Goal: Task Accomplishment & Management: Complete application form

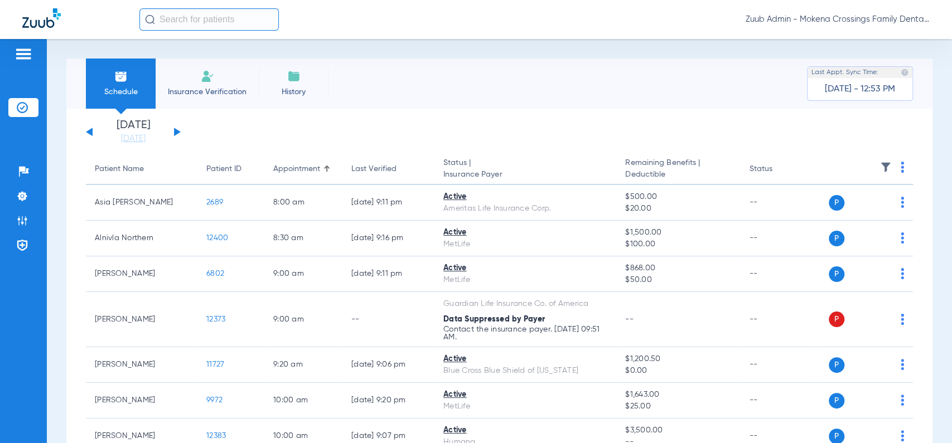
click at [205, 17] on input "text" at bounding box center [208, 19] width 139 height 22
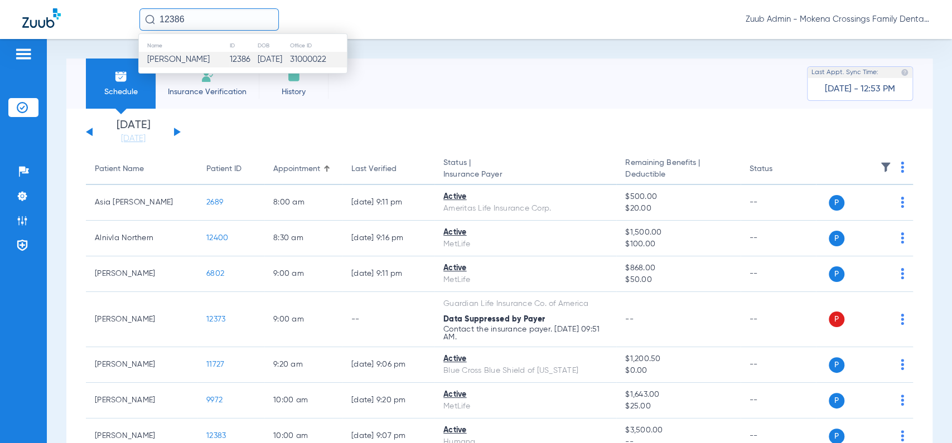
type input "12386"
click at [220, 54] on td "[PERSON_NAME]" at bounding box center [184, 60] width 90 height 16
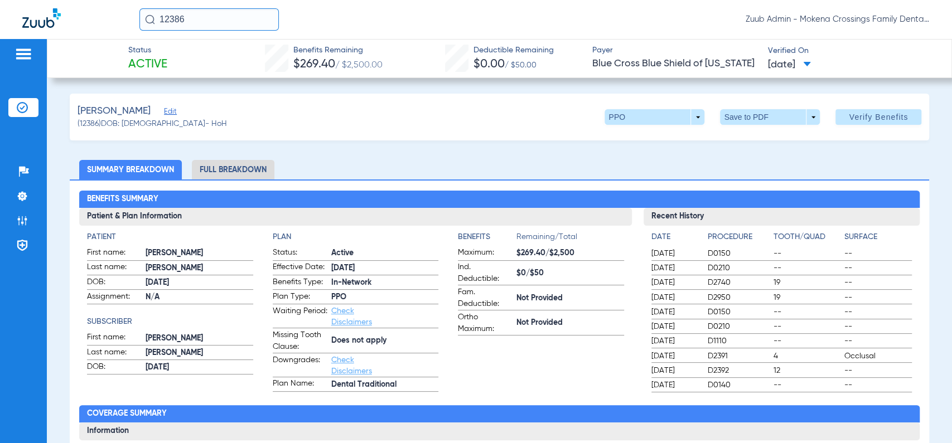
click at [168, 113] on span "Edit" at bounding box center [169, 113] width 10 height 11
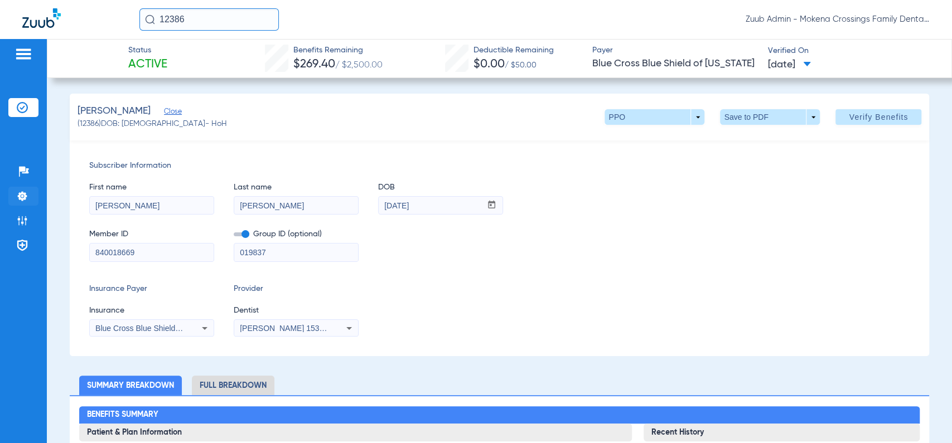
click at [24, 200] on img at bounding box center [22, 196] width 11 height 11
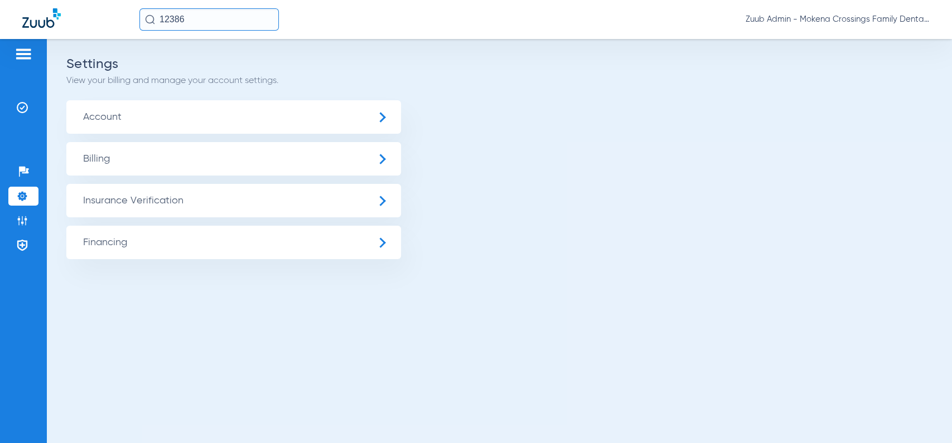
click at [188, 115] on span "Account" at bounding box center [233, 116] width 335 height 33
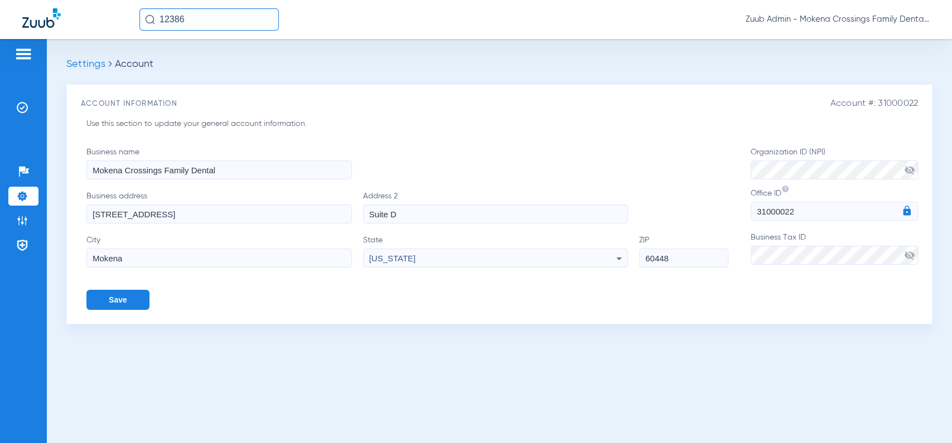
click at [912, 171] on span "visibility_off" at bounding box center [909, 170] width 11 height 11
click at [909, 257] on span "visibility_off" at bounding box center [909, 255] width 11 height 11
click at [242, 15] on input "12386" at bounding box center [208, 19] width 139 height 22
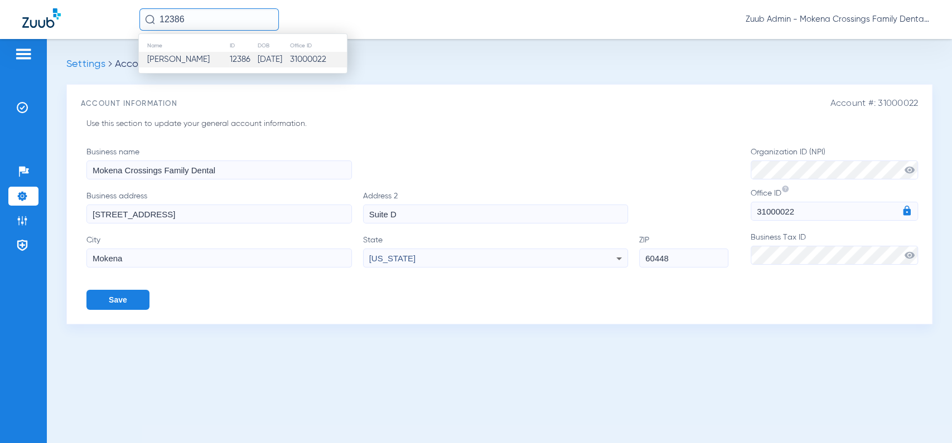
click at [229, 59] on td "12386" at bounding box center [242, 60] width 27 height 16
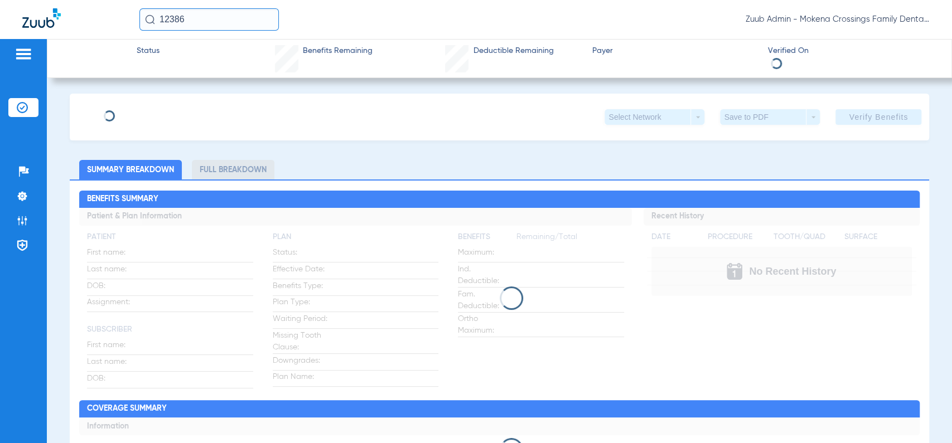
type input "[PERSON_NAME]"
type input "[DATE]"
type input "840018669"
type input "019837"
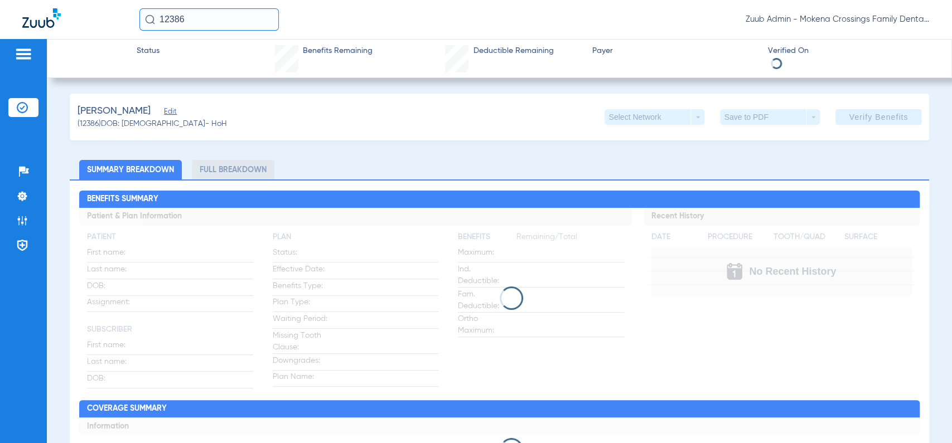
click at [171, 117] on div "[PERSON_NAME]" at bounding box center [152, 111] width 149 height 14
click at [166, 110] on span "Edit" at bounding box center [169, 113] width 10 height 11
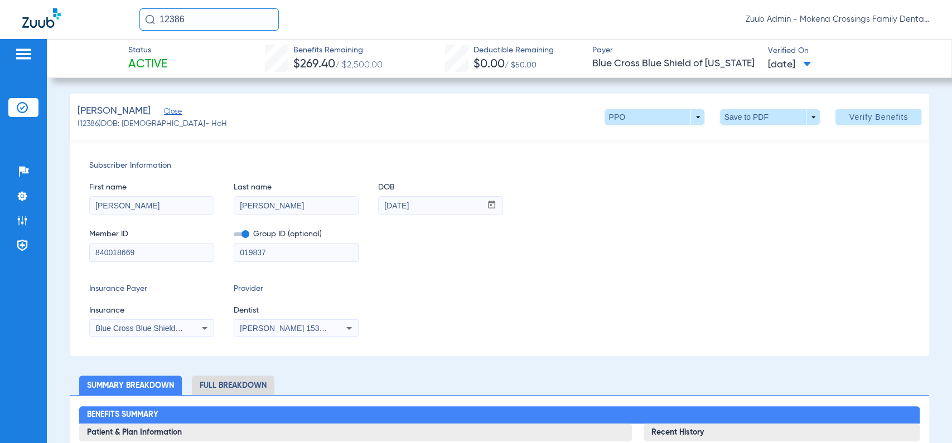
click at [328, 329] on span "[PERSON_NAME] 1538554126" at bounding box center [295, 328] width 110 height 9
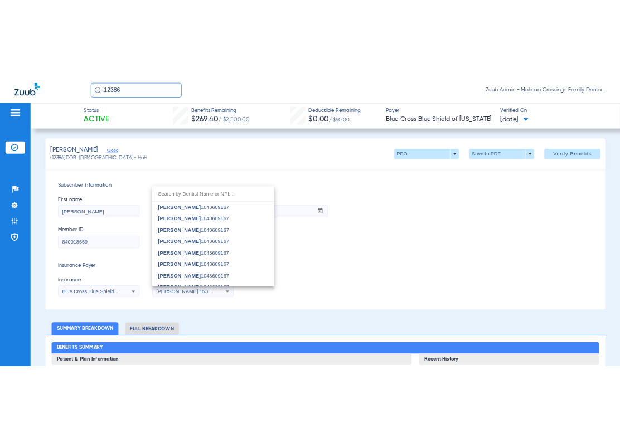
scroll to position [573, 0]
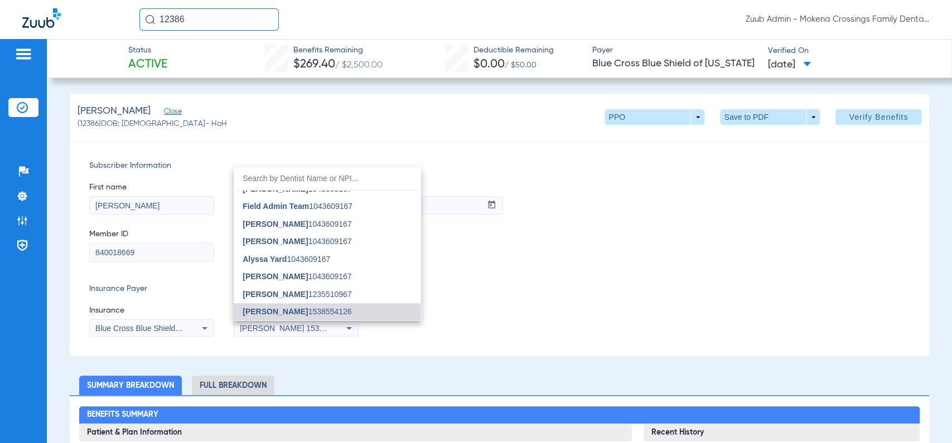
click at [542, 318] on div at bounding box center [476, 221] width 952 height 443
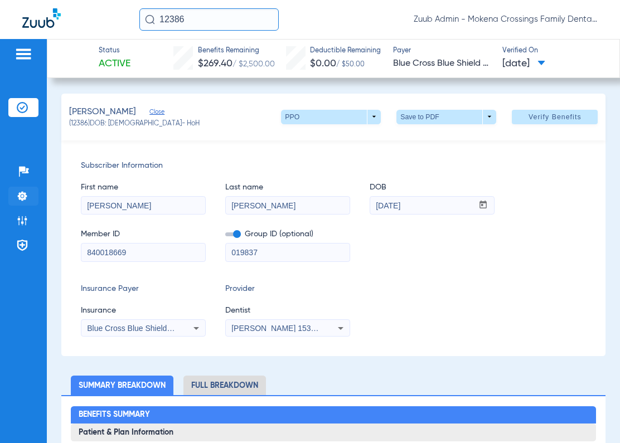
click at [27, 190] on li "Settings" at bounding box center [23, 196] width 30 height 19
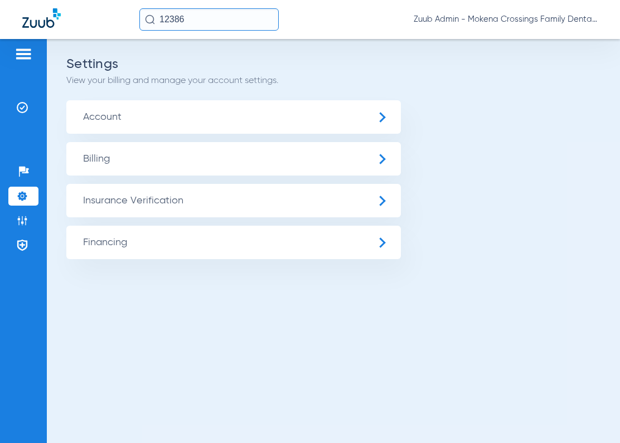
click at [221, 124] on span "Account" at bounding box center [233, 116] width 335 height 33
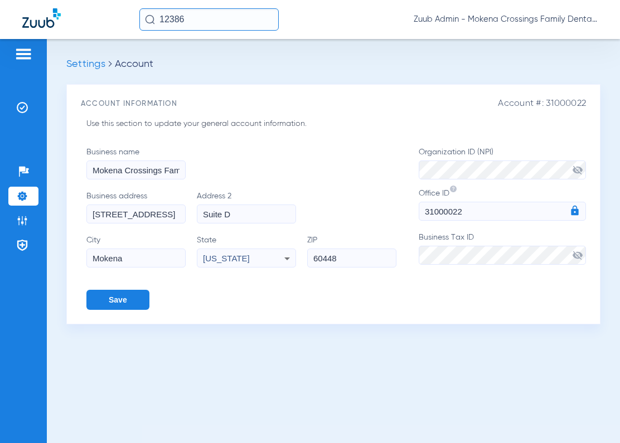
click at [583, 171] on span "visibility_off" at bounding box center [577, 170] width 11 height 11
click at [576, 258] on span "visibility_off" at bounding box center [577, 255] width 11 height 11
click at [190, 27] on input "12386" at bounding box center [208, 19] width 139 height 22
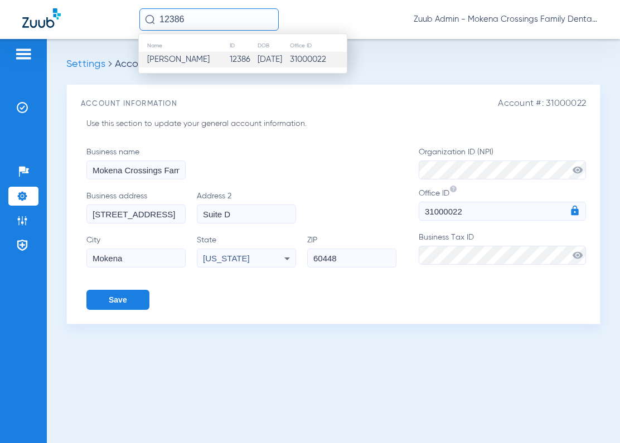
click at [195, 62] on span "[PERSON_NAME]" at bounding box center [178, 59] width 62 height 8
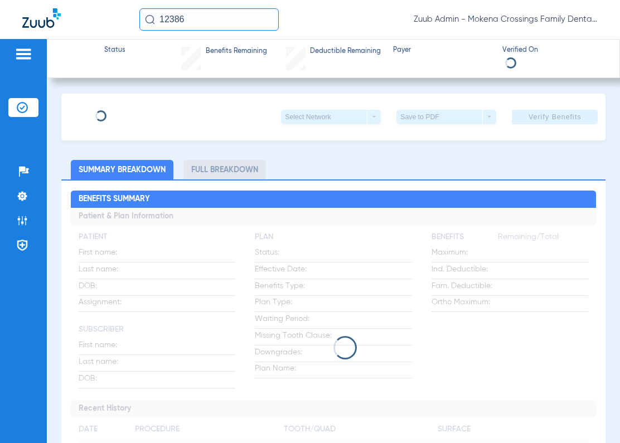
type input "[PERSON_NAME]"
type input "[DATE]"
type input "840018669"
type input "019837"
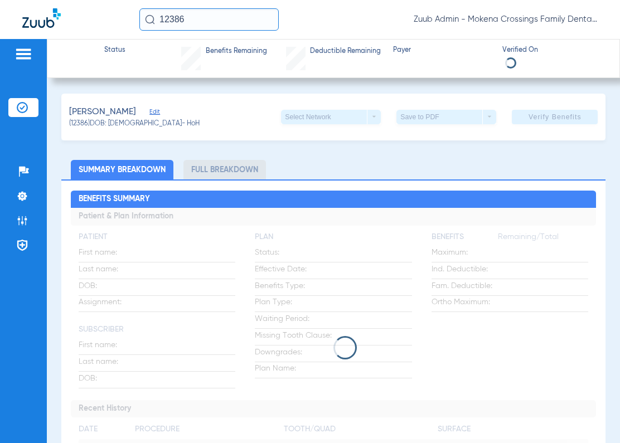
click at [152, 112] on span "Edit" at bounding box center [154, 113] width 10 height 11
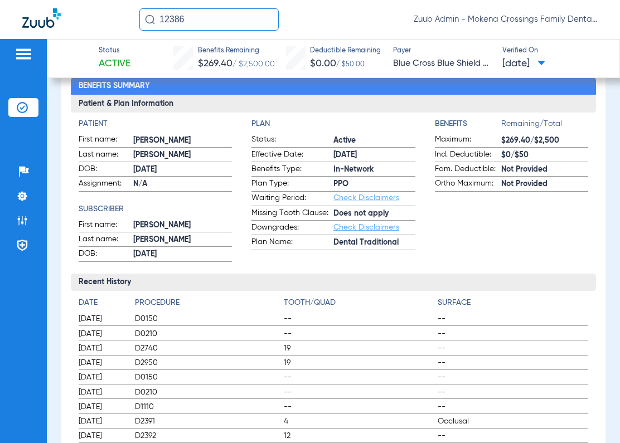
scroll to position [271, 0]
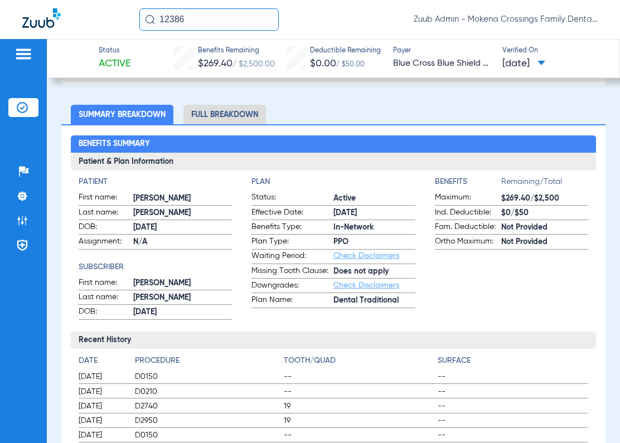
click at [213, 117] on li "Full Breakdown" at bounding box center [224, 115] width 83 height 20
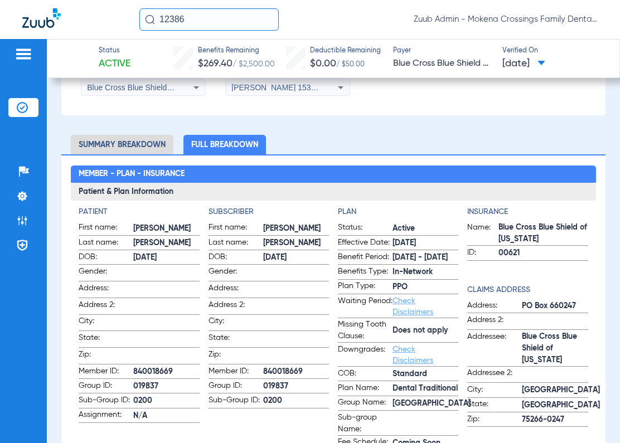
scroll to position [240, 0]
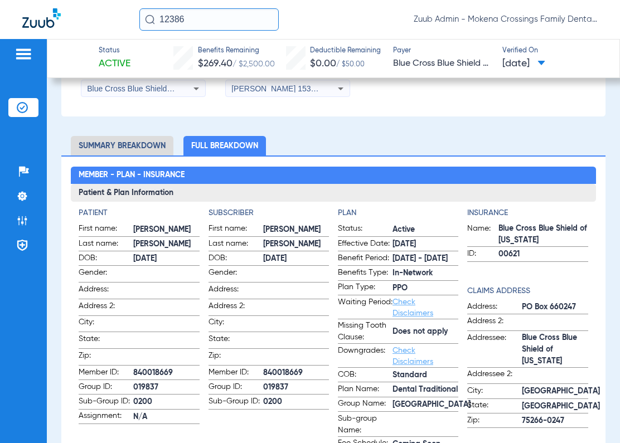
click at [361, 221] on app-plan-information "Plan Status: Active Effective Date: [DATE] Benefit Period: [DATE] - [DATE] Bene…" at bounding box center [398, 341] width 120 height 269
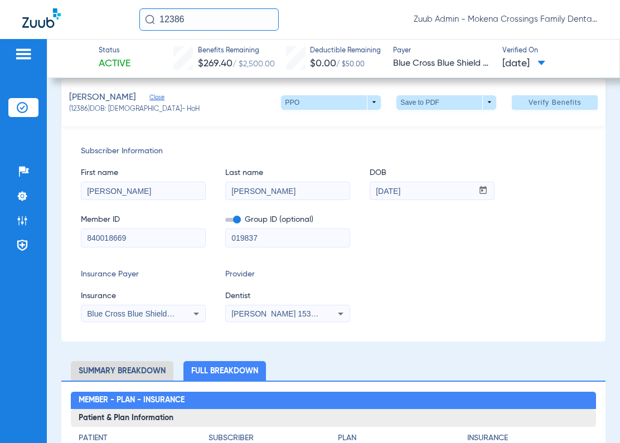
scroll to position [0, 0]
